Goal: Transaction & Acquisition: Obtain resource

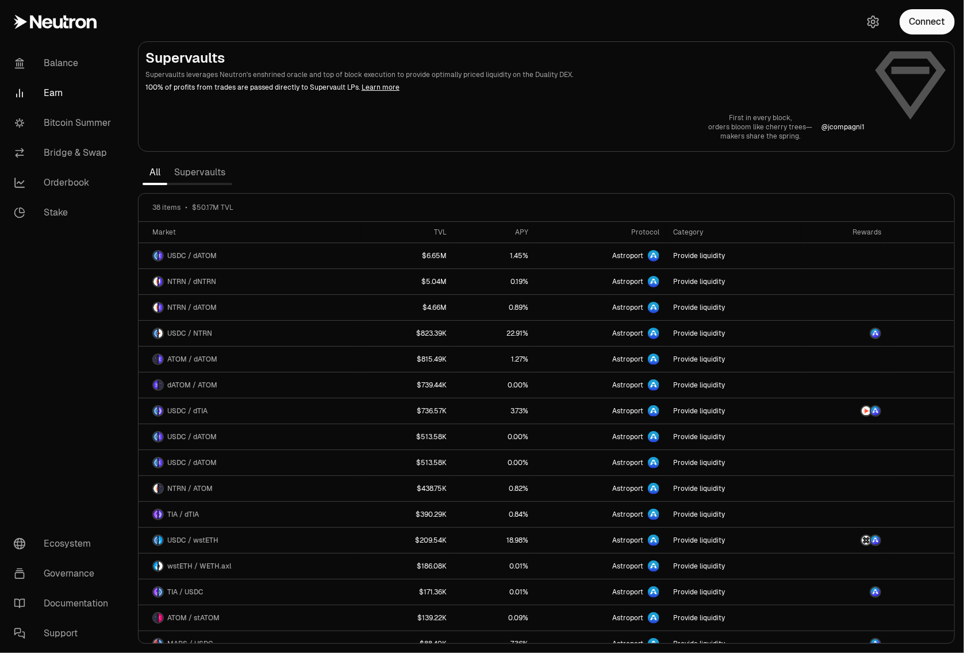
click at [908, 36] on div "Connect" at bounding box center [908, 22] width 110 height 44
click at [910, 30] on button "Connect" at bounding box center [926, 21] width 55 height 25
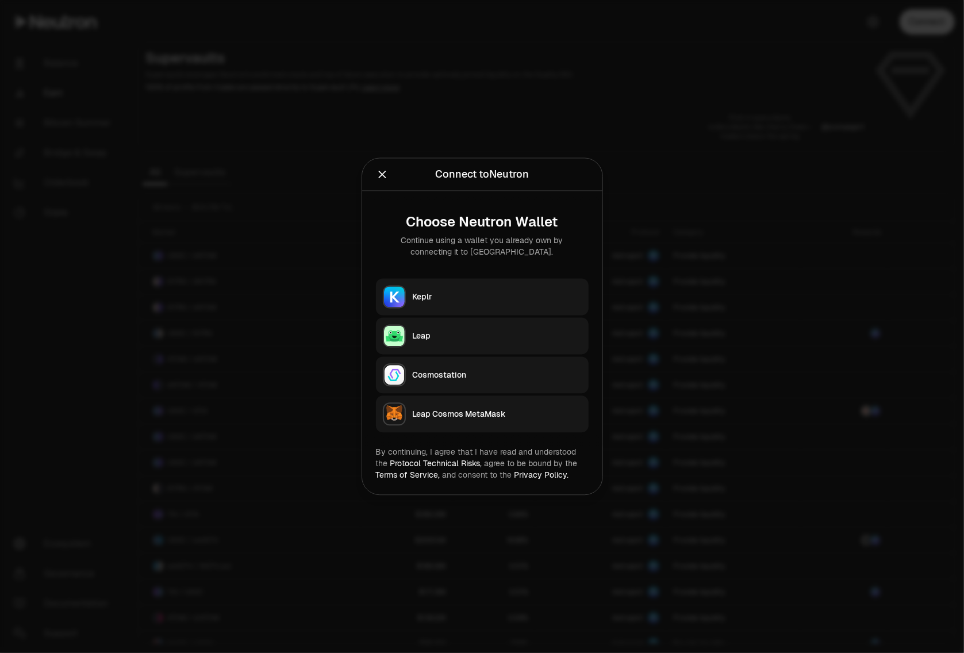
click at [488, 285] on button "Keplr" at bounding box center [482, 297] width 213 height 37
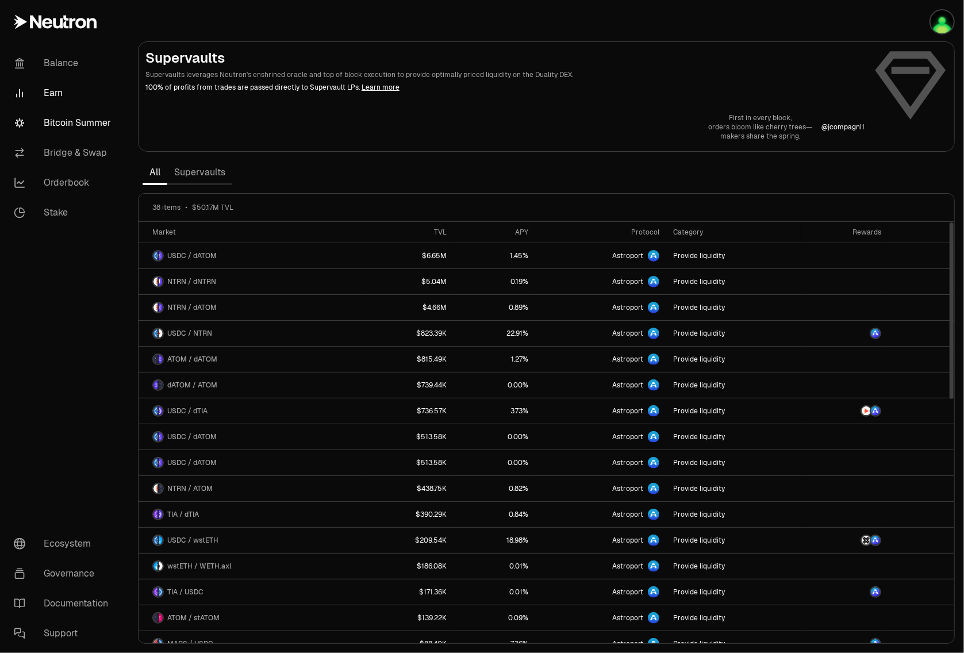
click at [83, 116] on link "Bitcoin Summer" at bounding box center [65, 123] width 120 height 30
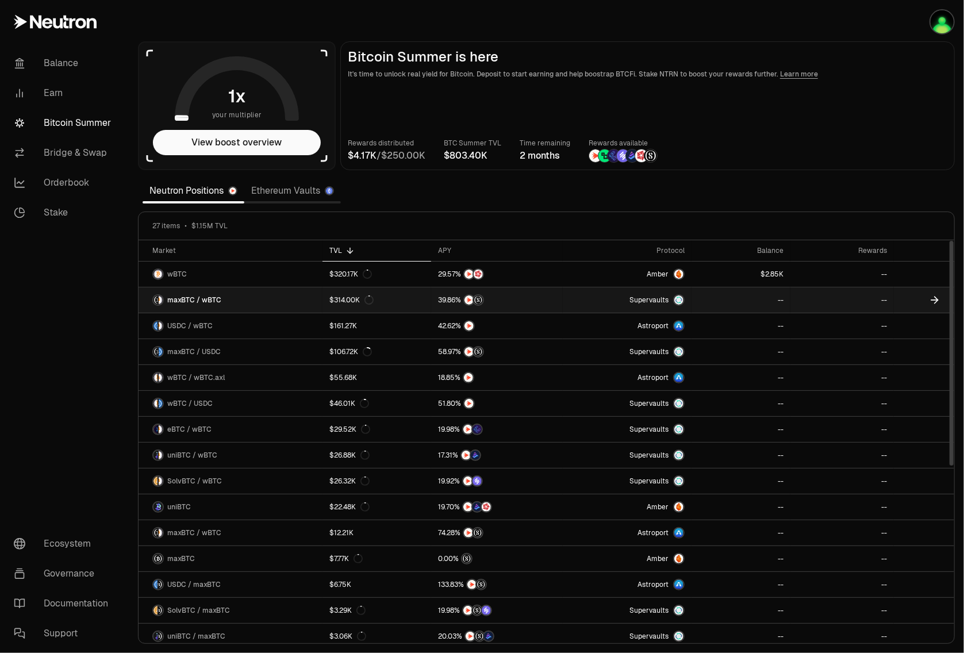
click at [233, 301] on link "maxBTC / wBTC" at bounding box center [230, 299] width 184 height 25
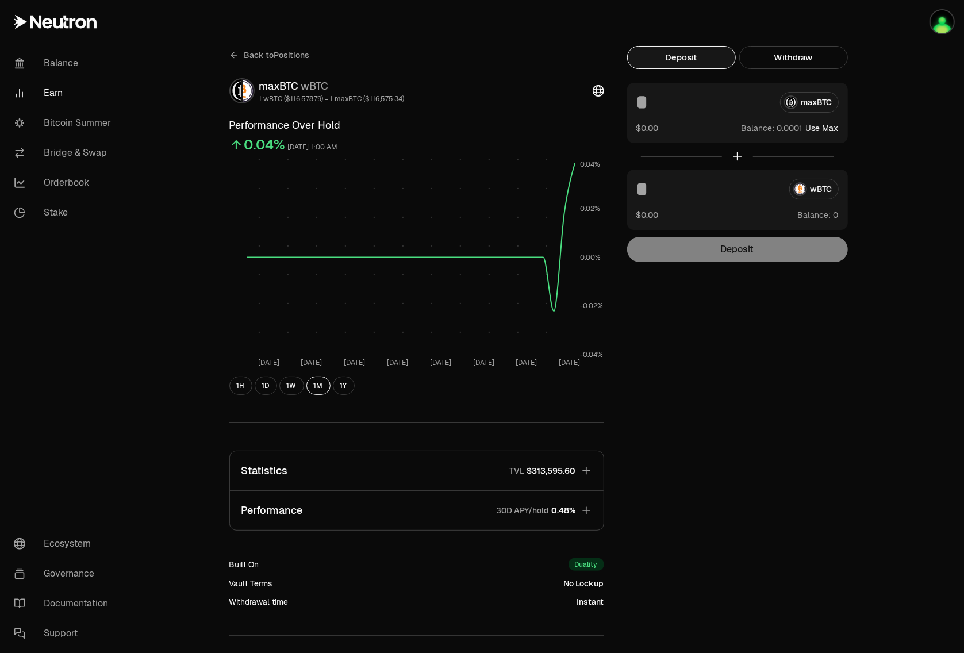
click at [834, 128] on button "Use Max" at bounding box center [822, 127] width 33 height 11
type input "**********"
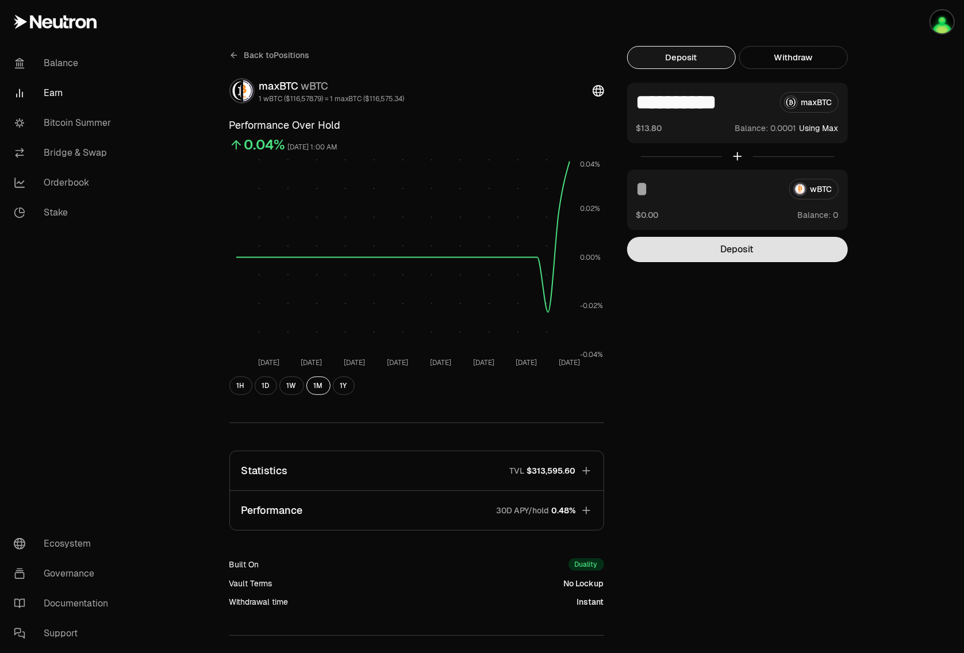
click at [784, 244] on button "Deposit" at bounding box center [737, 249] width 221 height 25
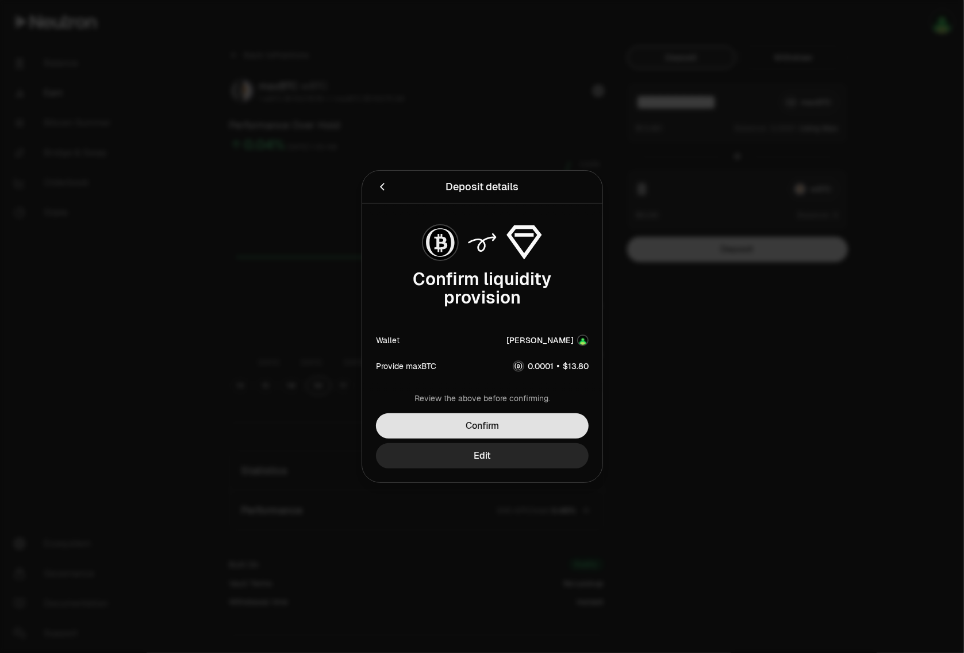
click at [483, 431] on button "Confirm" at bounding box center [482, 425] width 213 height 25
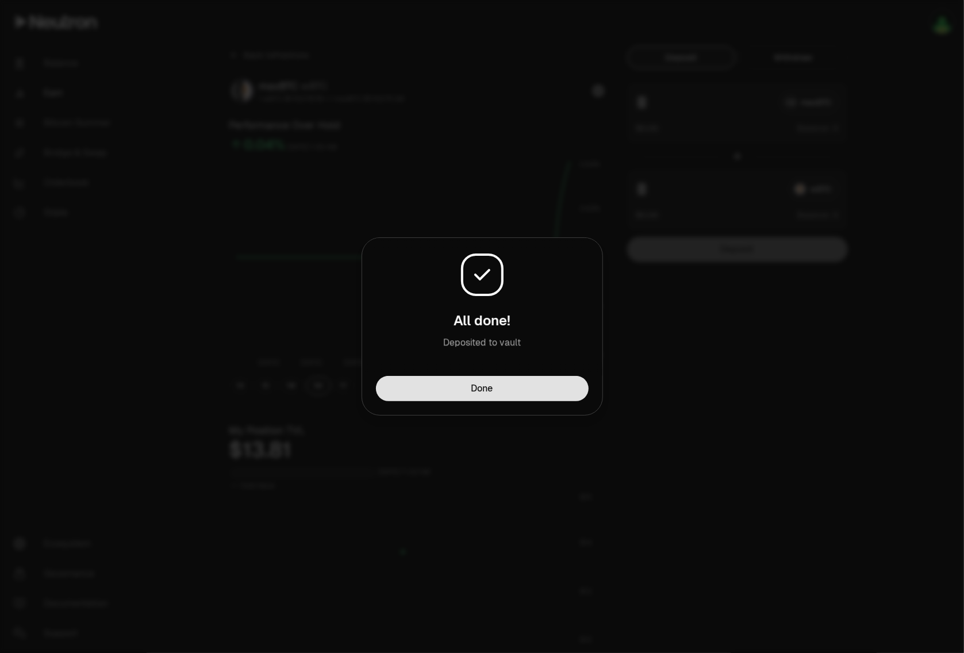
click at [469, 383] on button "Done" at bounding box center [482, 388] width 213 height 25
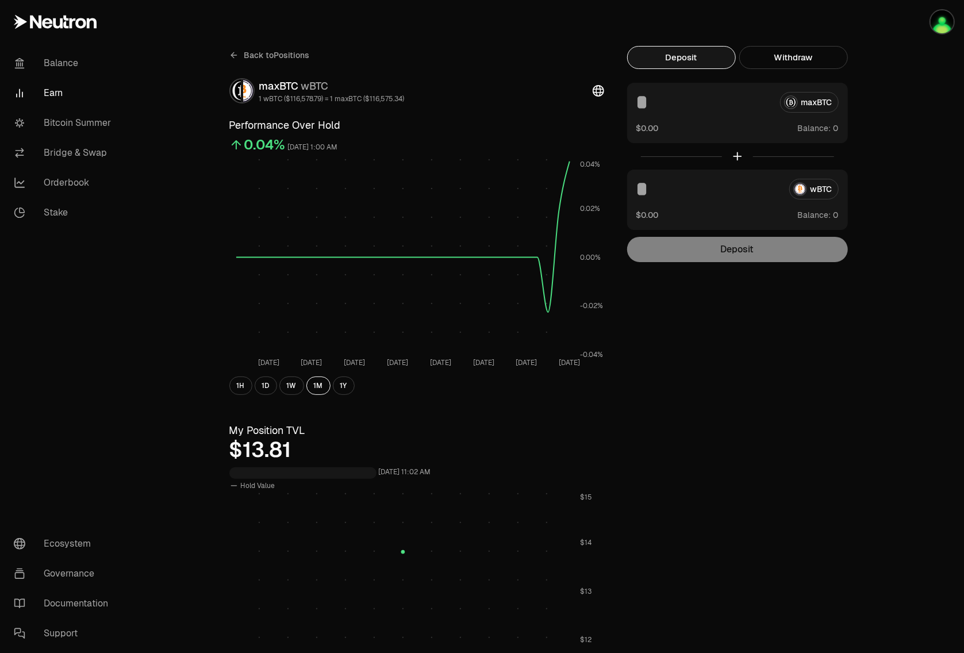
click at [235, 56] on icon at bounding box center [233, 55] width 9 height 9
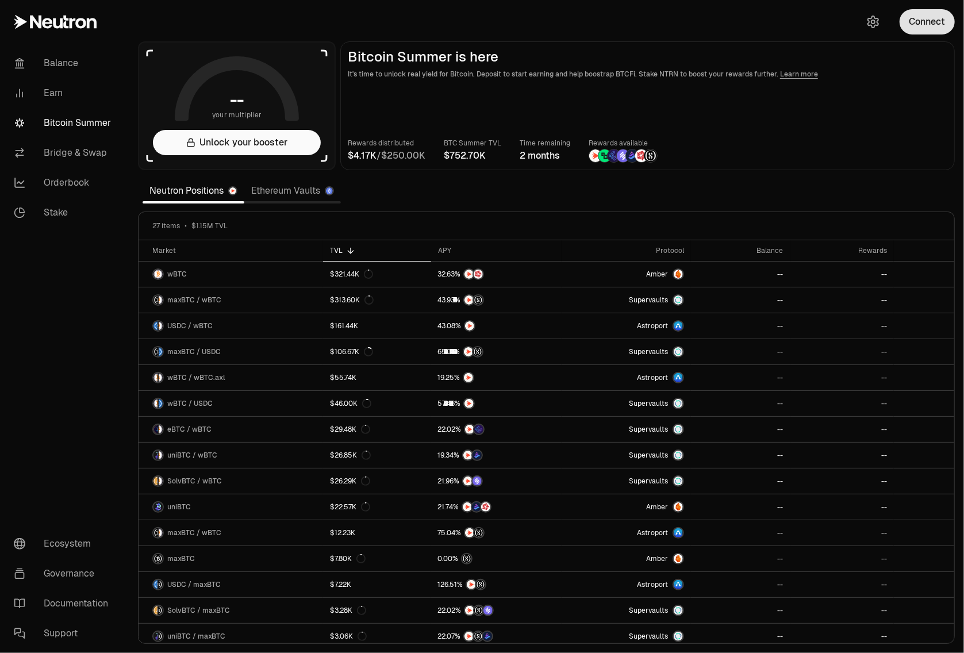
click at [914, 24] on button "Connect" at bounding box center [926, 21] width 55 height 25
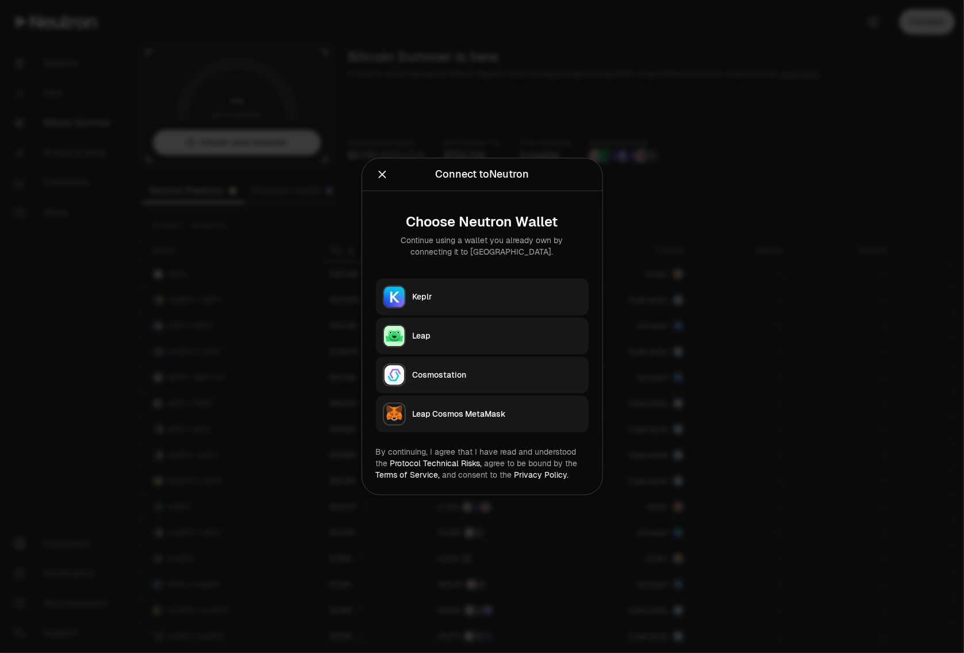
click at [504, 280] on button "Keplr" at bounding box center [482, 297] width 213 height 37
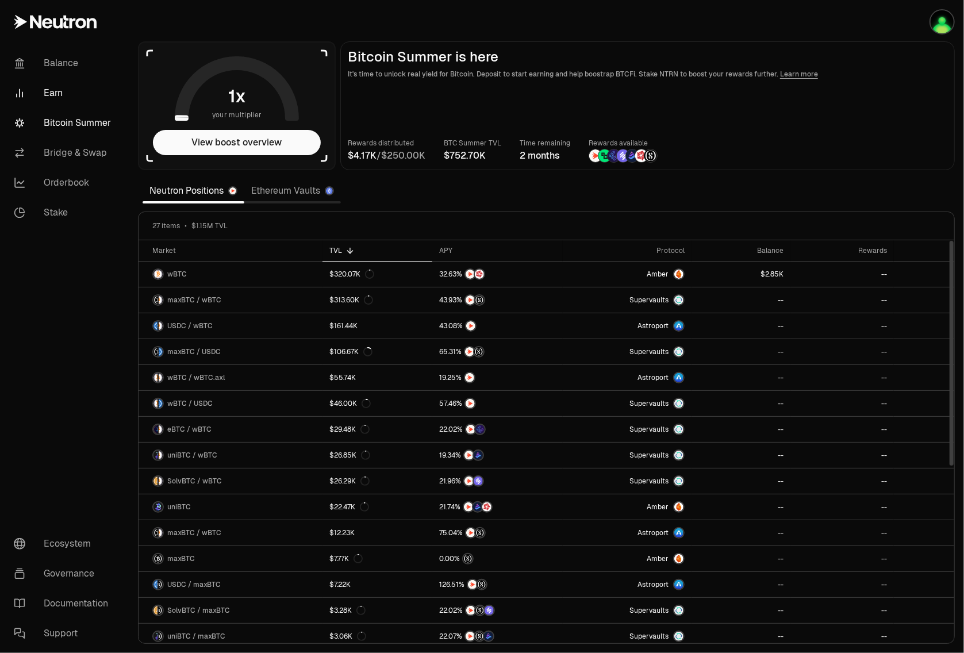
click at [67, 93] on link "Earn" at bounding box center [65, 93] width 120 height 30
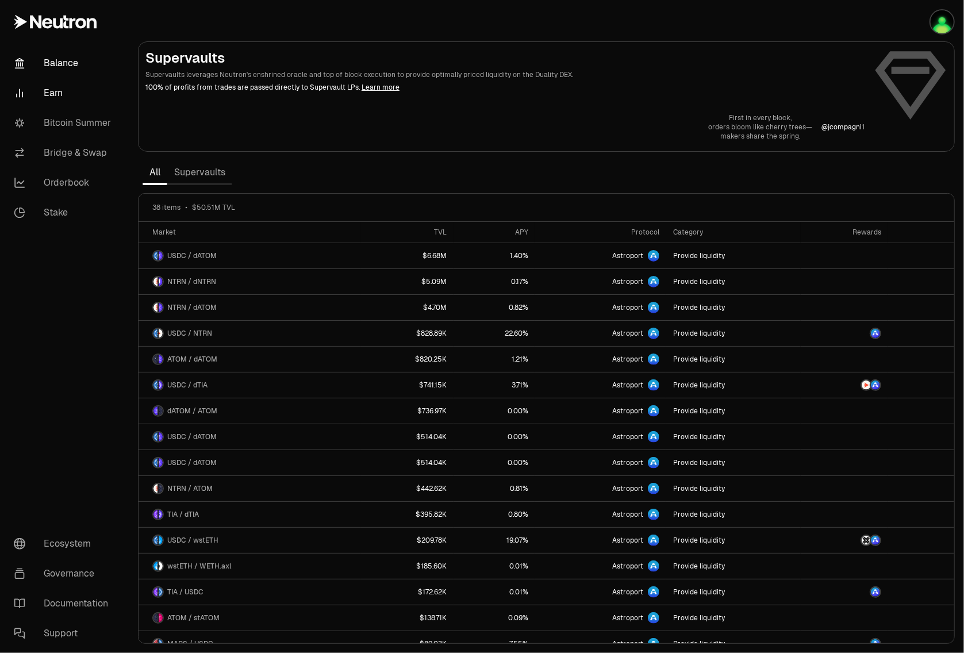
click at [57, 74] on link "Balance" at bounding box center [65, 63] width 120 height 30
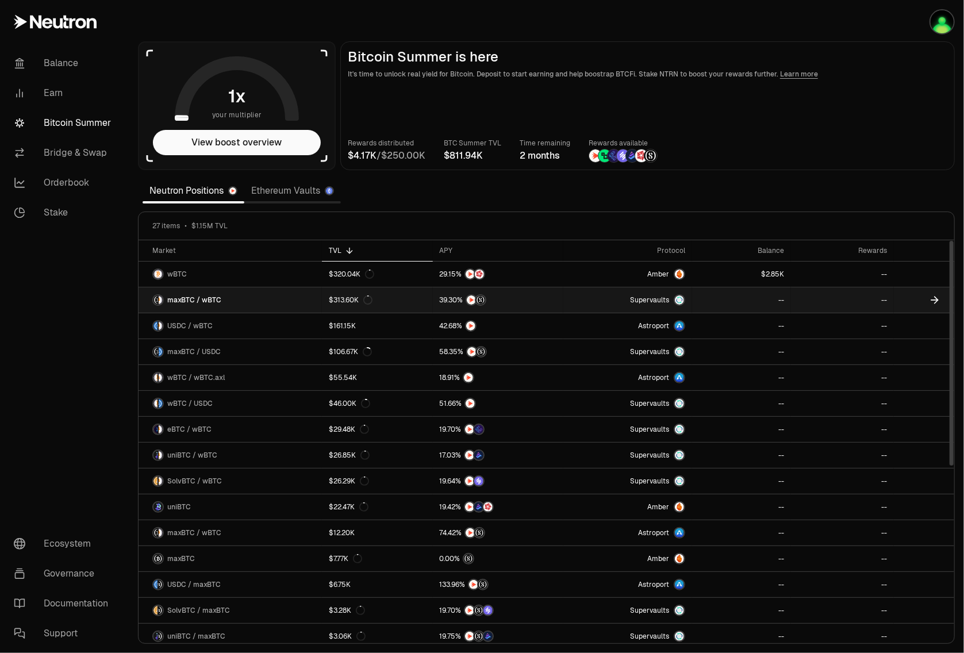
click at [241, 298] on link "maxBTC / wBTC" at bounding box center [229, 299] width 183 height 25
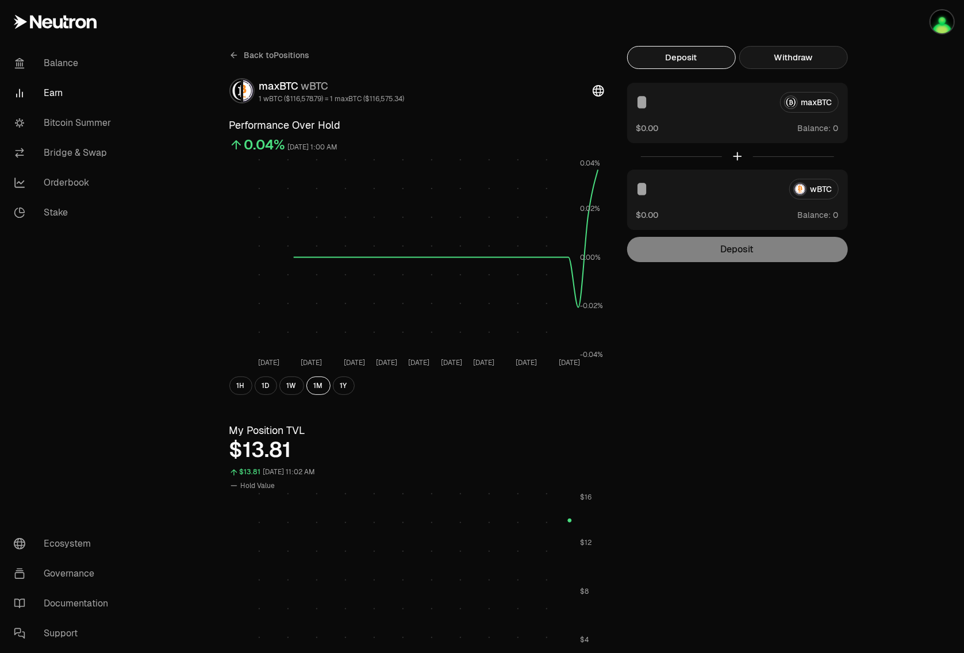
click at [752, 60] on button "Withdraw" at bounding box center [793, 57] width 109 height 23
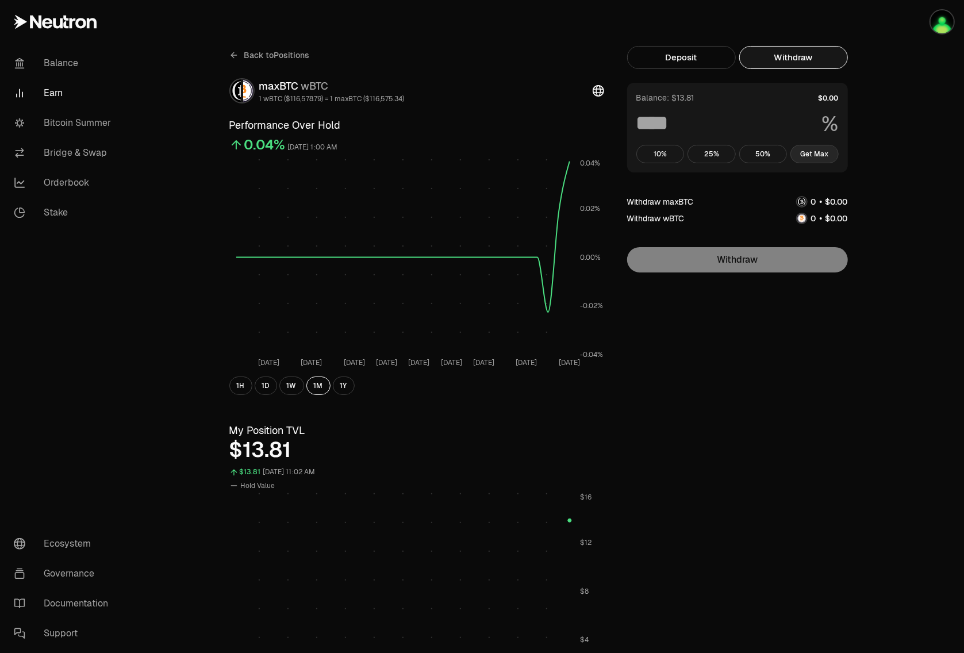
click at [810, 158] on button "Get Max" at bounding box center [814, 154] width 48 height 18
type input "***"
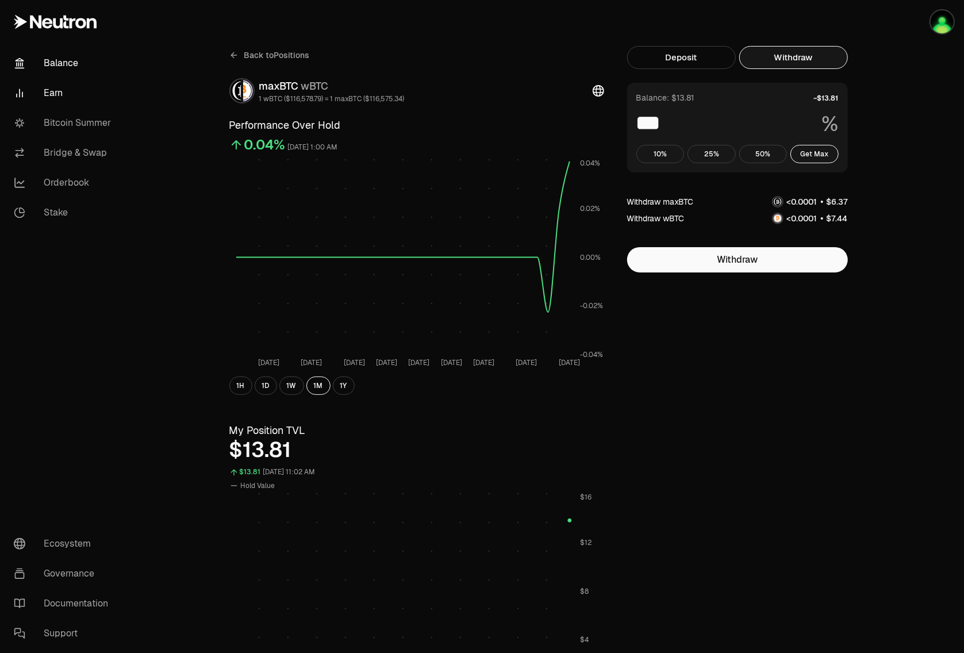
click at [67, 67] on link "Balance" at bounding box center [65, 63] width 120 height 30
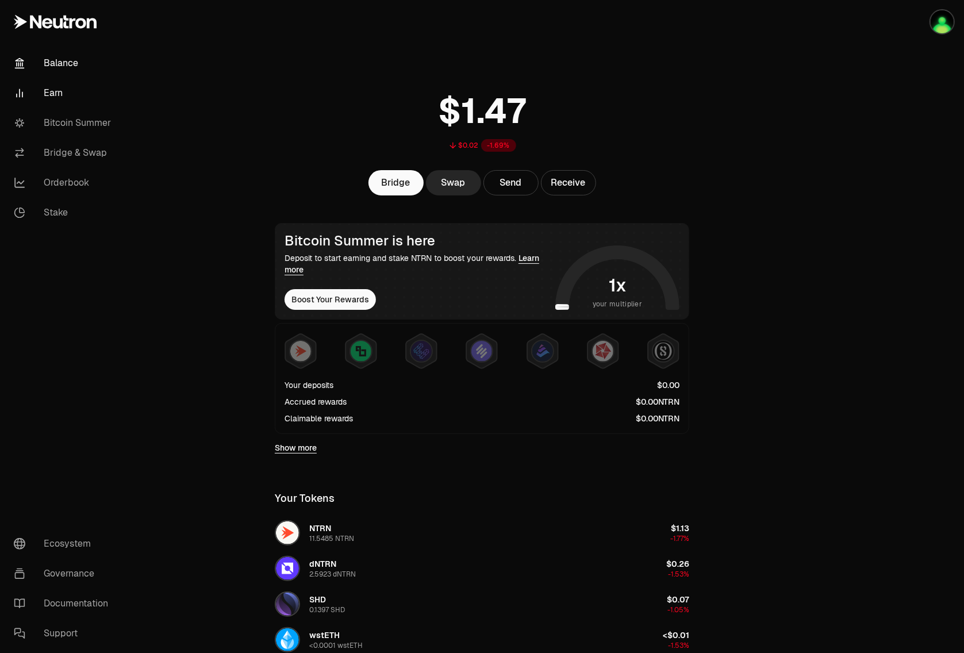
click at [66, 93] on link "Earn" at bounding box center [65, 93] width 120 height 30
